Goal: Task Accomplishment & Management: Manage account settings

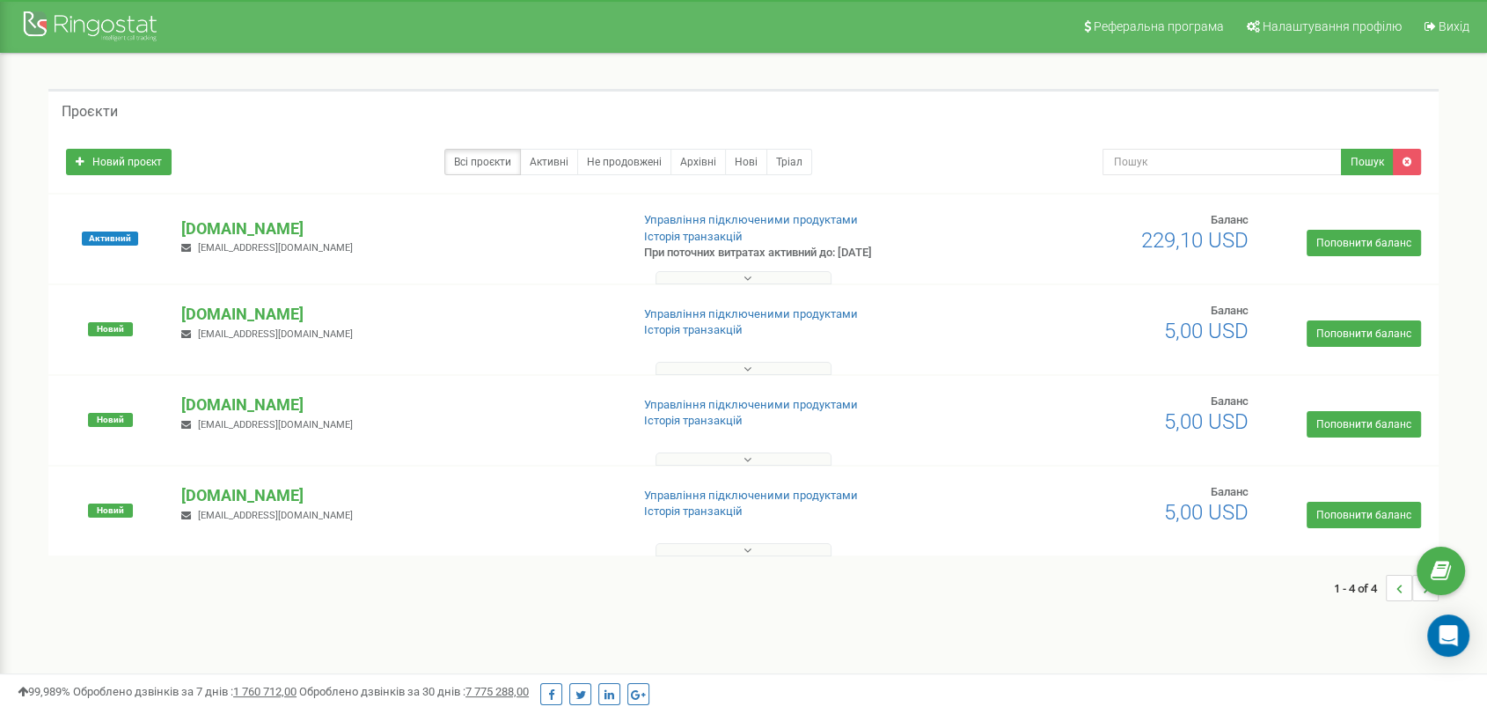
click at [762, 280] on button at bounding box center [743, 277] width 176 height 13
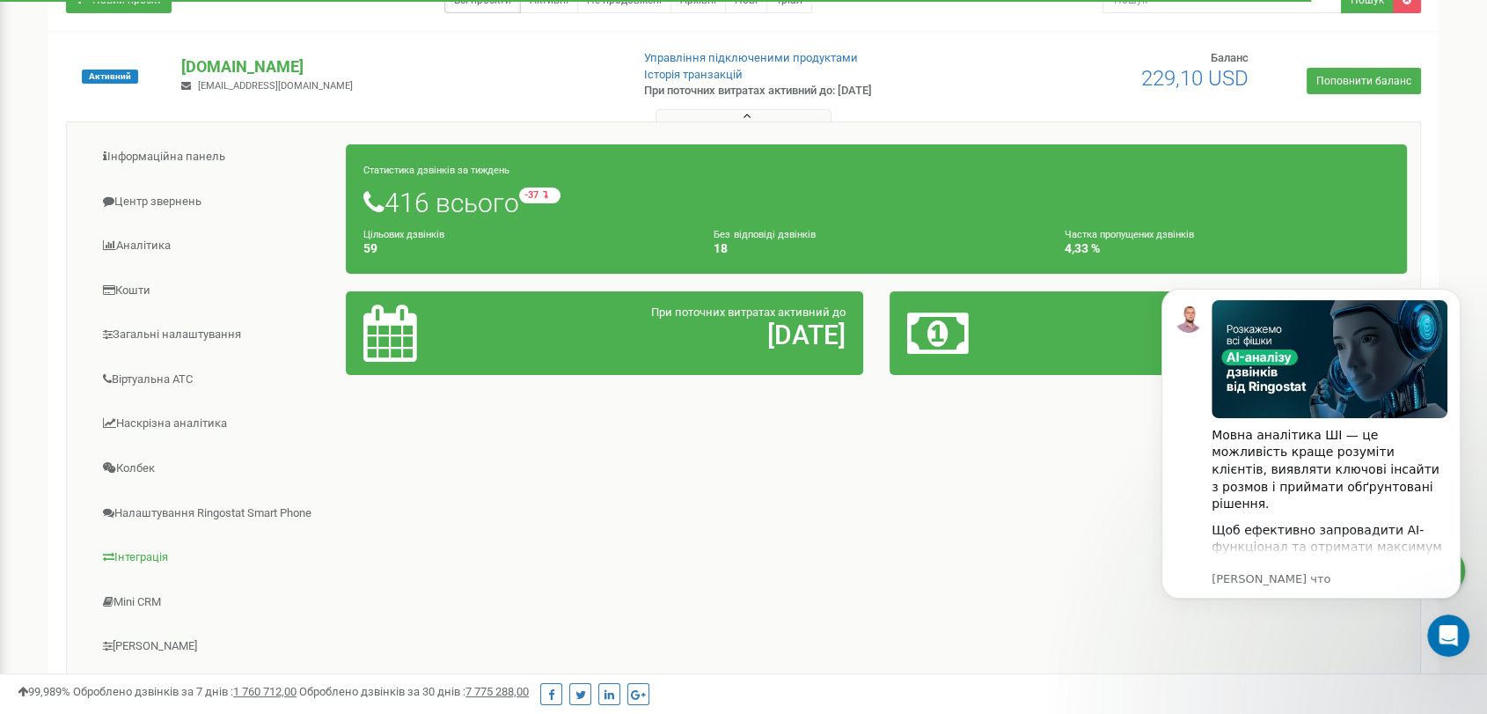
scroll to position [244, 0]
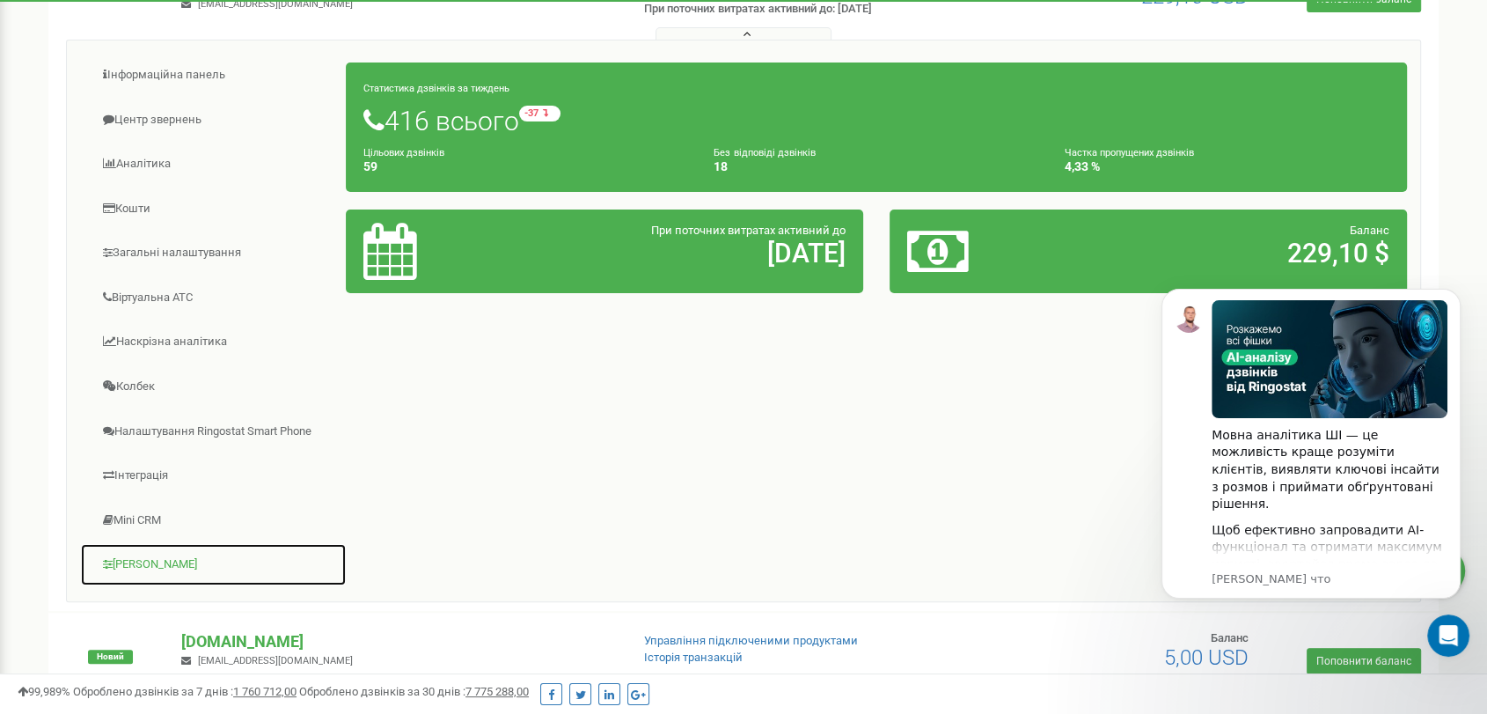
click at [156, 558] on link "[PERSON_NAME]" at bounding box center [213, 564] width 267 height 43
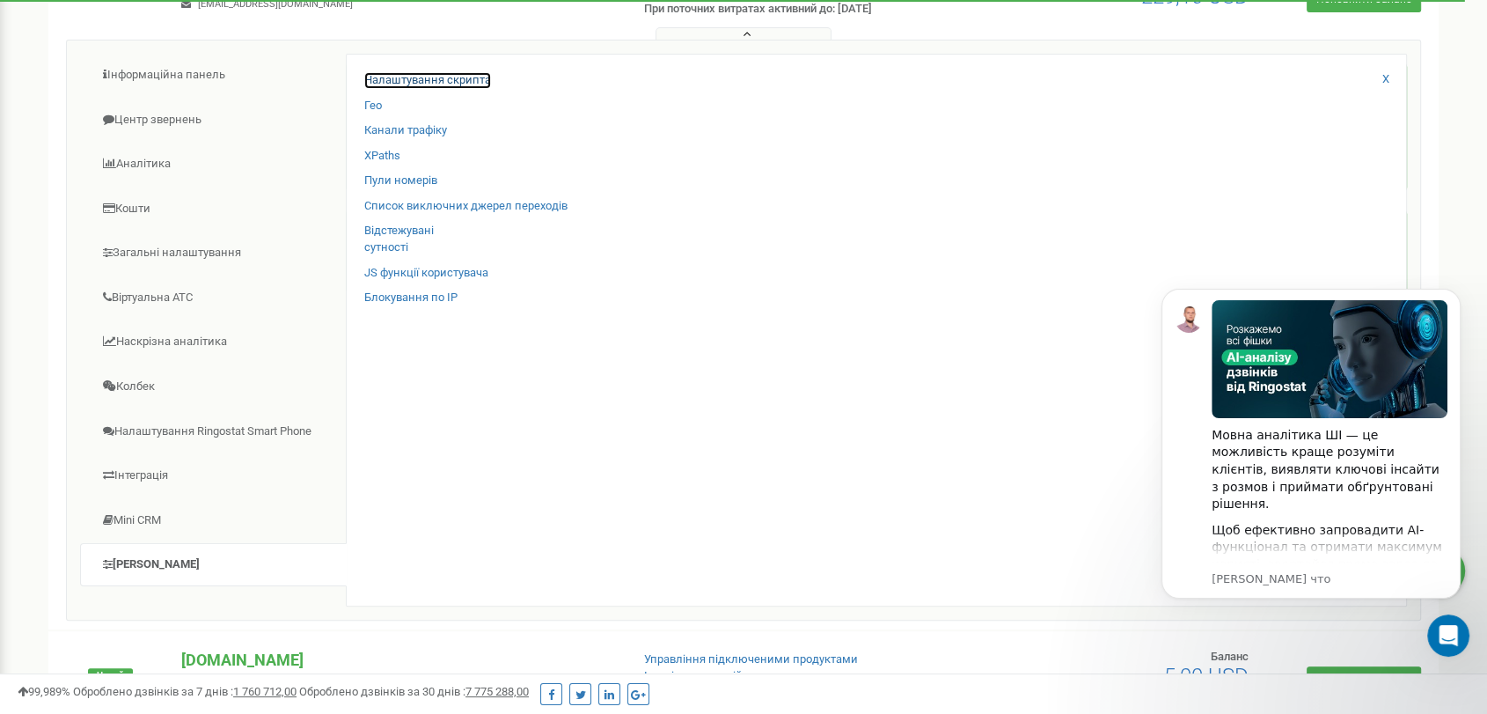
click at [406, 79] on link "Налаштування скрипта" at bounding box center [427, 80] width 127 height 17
